Goal: Book appointment/travel/reservation

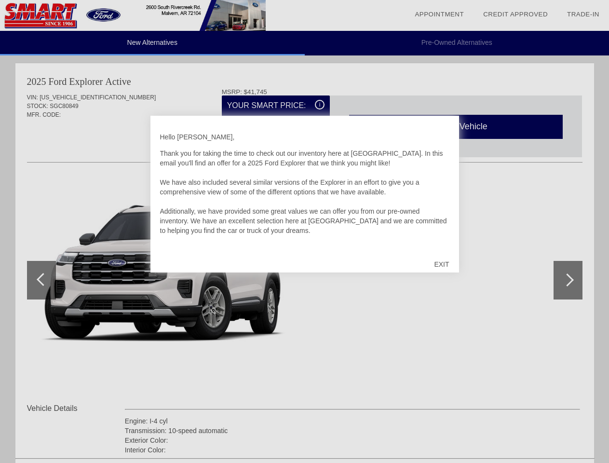
click at [439, 14] on link "Appointment" at bounding box center [438, 14] width 49 height 7
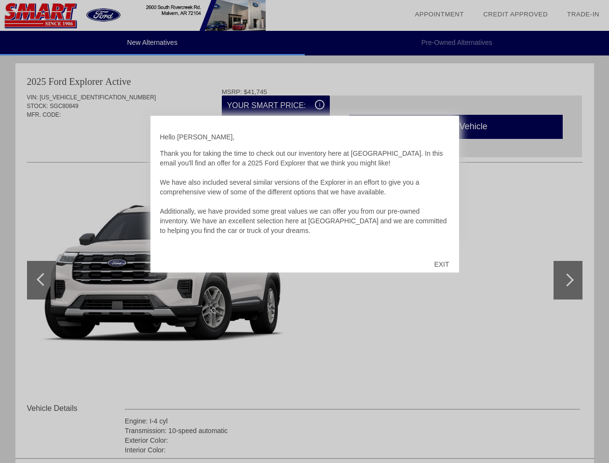
click at [441, 264] on div "EXIT" at bounding box center [441, 264] width 34 height 29
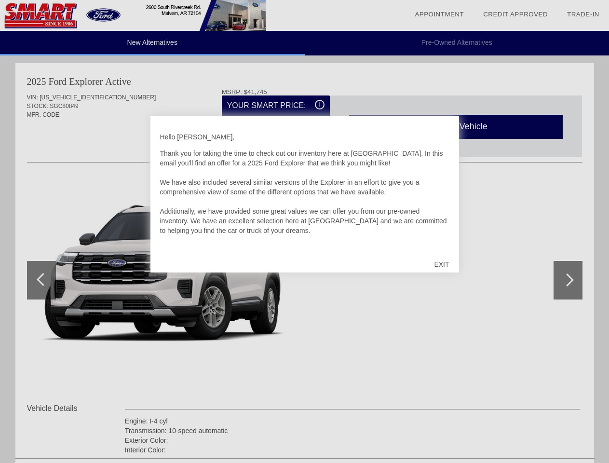
click at [439, 14] on link "Appointment" at bounding box center [438, 14] width 49 height 7
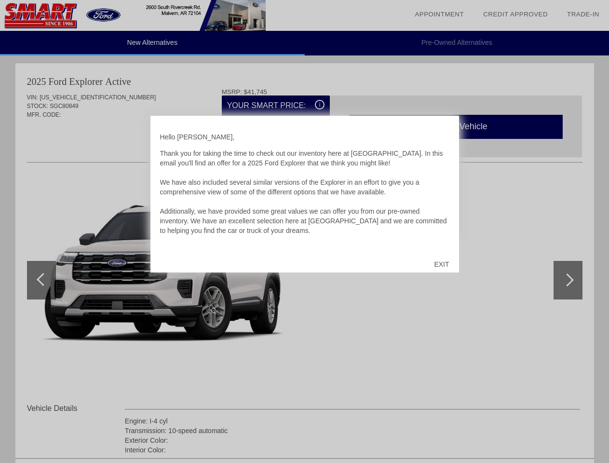
click at [441, 264] on div "EXIT" at bounding box center [441, 264] width 34 height 29
